Goal: Browse casually

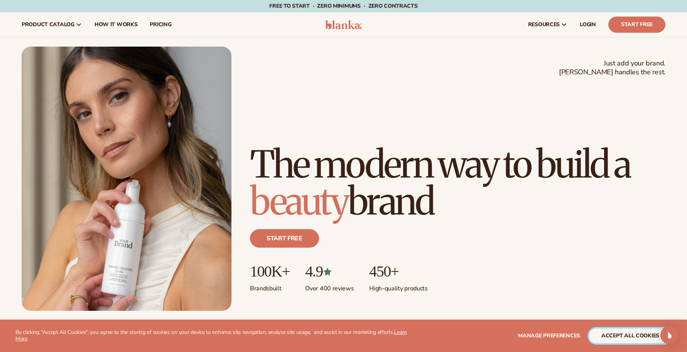
click at [635, 336] on button "accept all cookies" at bounding box center [630, 336] width 83 height 15
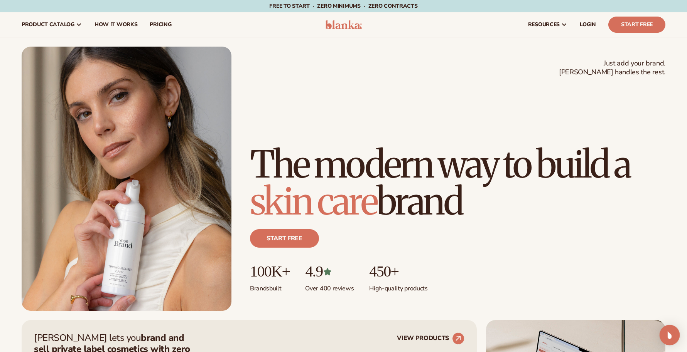
click at [668, 337] on img "Open Intercom Messenger" at bounding box center [669, 335] width 10 height 10
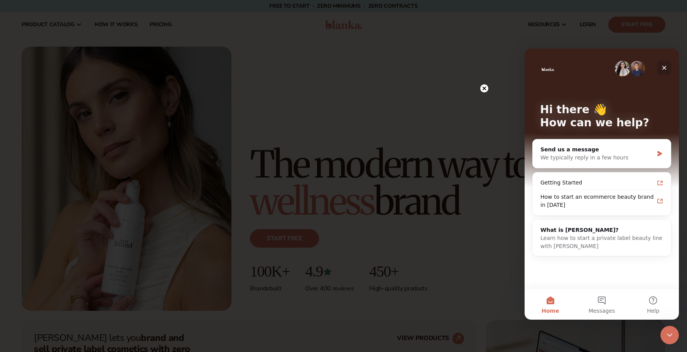
click at [664, 70] on icon "Close" at bounding box center [664, 68] width 6 height 6
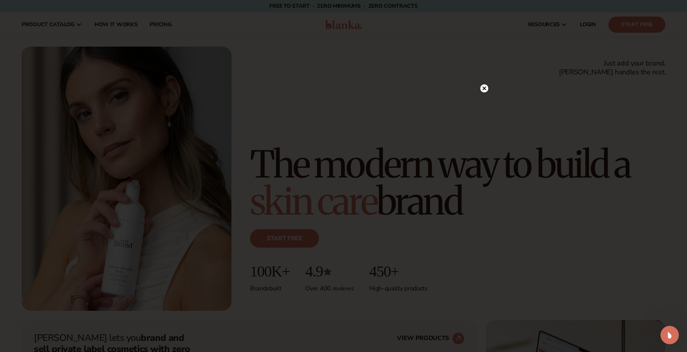
click at [487, 87] on circle at bounding box center [484, 88] width 8 height 8
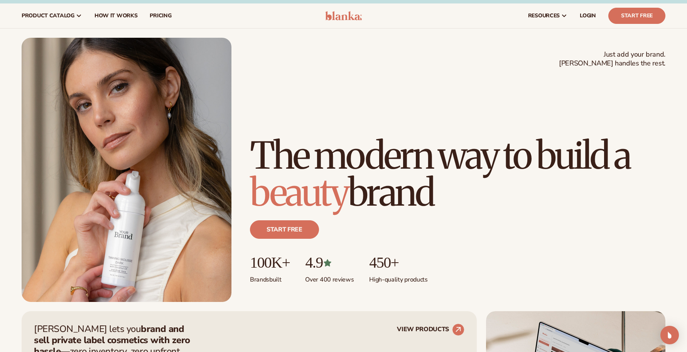
scroll to position [10, 0]
